Goal: Task Accomplishment & Management: Manage account settings

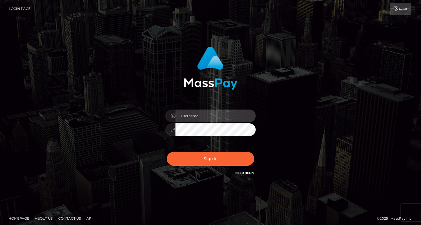
click at [191, 115] on input "text" at bounding box center [215, 116] width 80 height 13
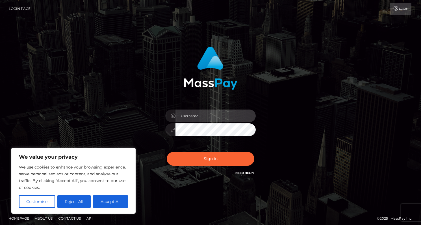
type input "[EMAIL_ADDRESS][DOMAIN_NAME]"
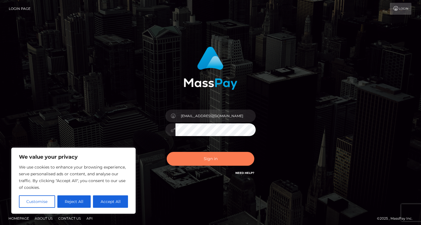
click at [209, 160] on button "Sign in" at bounding box center [211, 159] width 88 height 14
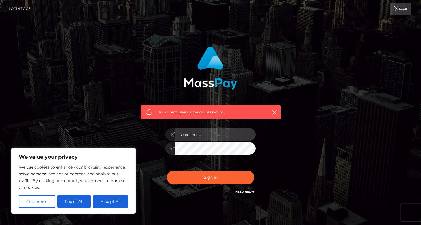
click at [191, 136] on input "text" at bounding box center [215, 134] width 80 height 13
type input "[EMAIL_ADDRESS][DOMAIN_NAME]"
click at [225, 137] on input "[EMAIL_ADDRESS][DOMAIN_NAME]" at bounding box center [215, 134] width 80 height 13
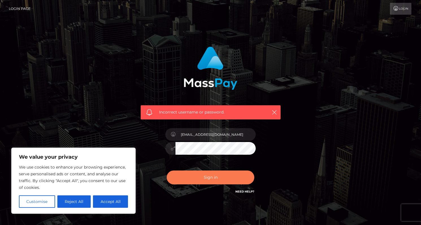
click at [212, 179] on button "Sign in" at bounding box center [211, 178] width 88 height 14
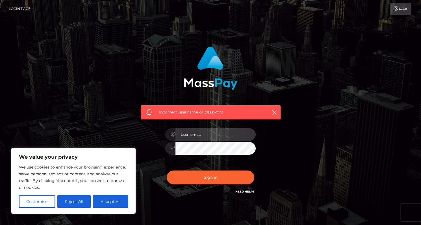
click at [207, 132] on input "text" at bounding box center [215, 134] width 80 height 13
type input "[EMAIL_ADDRESS][DOMAIN_NAME]"
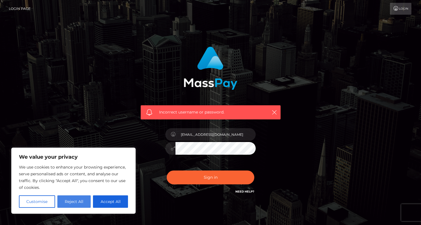
click at [68, 204] on button "Reject All" at bounding box center [74, 201] width 34 height 12
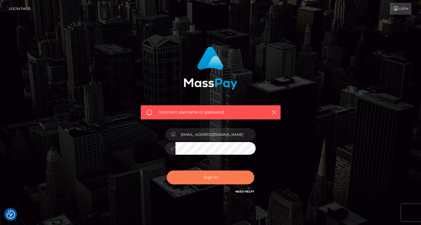
click at [208, 178] on button "Sign in" at bounding box center [211, 178] width 88 height 14
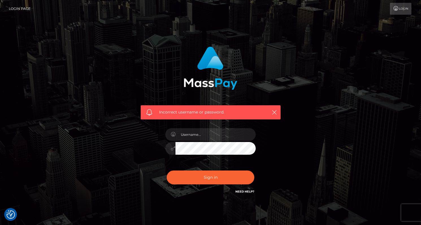
click at [241, 192] on link "Need Help?" at bounding box center [244, 192] width 19 height 4
click at [241, 191] on link "Need Help?" at bounding box center [244, 192] width 19 height 4
click at [245, 191] on link "Need Help?" at bounding box center [244, 192] width 19 height 4
click at [205, 135] on input "text" at bounding box center [215, 134] width 80 height 13
type input "[EMAIL_ADDRESS][DOMAIN_NAME]"
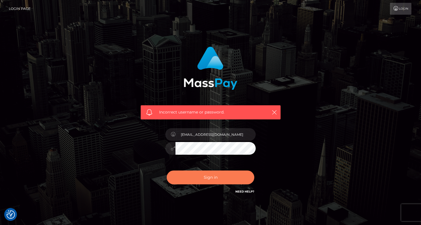
click at [210, 175] on button "Sign in" at bounding box center [211, 178] width 88 height 14
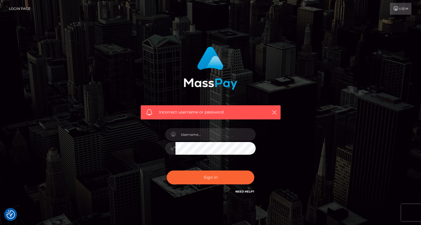
click at [241, 190] on link "Need Help?" at bounding box center [244, 192] width 19 height 4
click at [273, 111] on icon "button" at bounding box center [274, 113] width 6 height 6
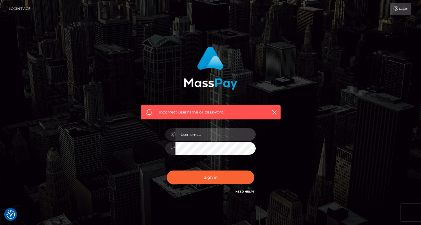
click at [202, 130] on input "text" at bounding box center [215, 134] width 80 height 13
type input "robertagent"
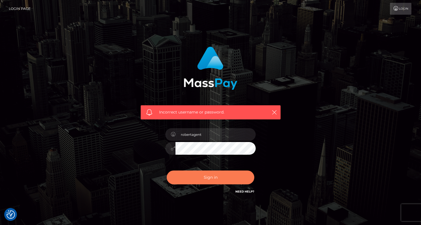
click at [209, 176] on button "Sign in" at bounding box center [211, 178] width 88 height 14
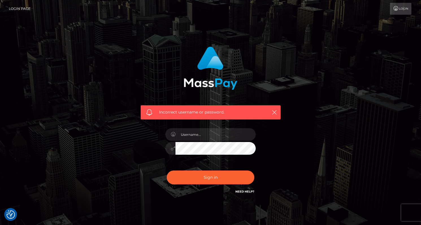
click at [239, 190] on link "Need Help?" at bounding box center [244, 192] width 19 height 4
click at [273, 113] on icon "button" at bounding box center [274, 113] width 6 height 6
click at [276, 113] on icon "button" at bounding box center [274, 113] width 6 height 6
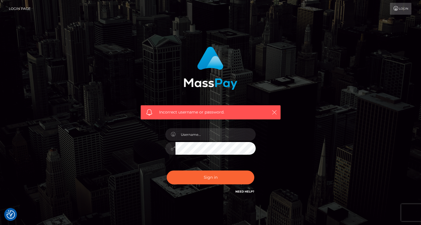
click at [276, 113] on icon "button" at bounding box center [274, 113] width 6 height 6
click at [245, 192] on link "Need Help?" at bounding box center [244, 192] width 19 height 4
click at [188, 134] on input "text" at bounding box center [215, 134] width 80 height 13
type input "[EMAIL_ADDRESS][DOMAIN_NAME]"
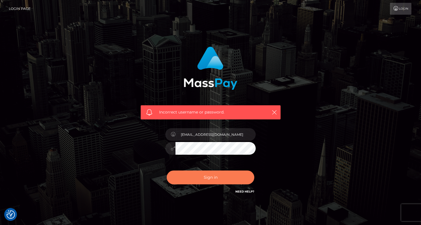
click at [212, 177] on button "Sign in" at bounding box center [211, 178] width 88 height 14
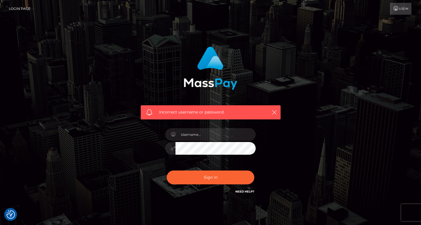
click at [20, 9] on link "Login Page" at bounding box center [20, 9] width 22 height 12
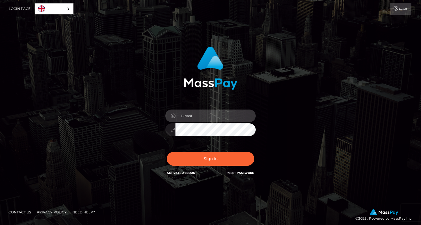
click at [192, 118] on input "email" at bounding box center [215, 116] width 80 height 13
type input "[EMAIL_ADDRESS][DOMAIN_NAME]"
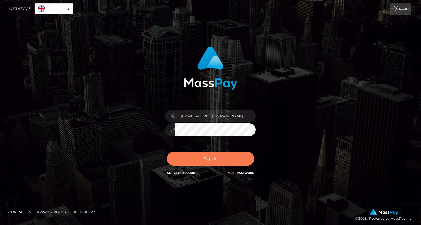
click at [211, 159] on button "Sign in" at bounding box center [211, 159] width 88 height 14
